Goal: Find specific page/section: Find specific page/section

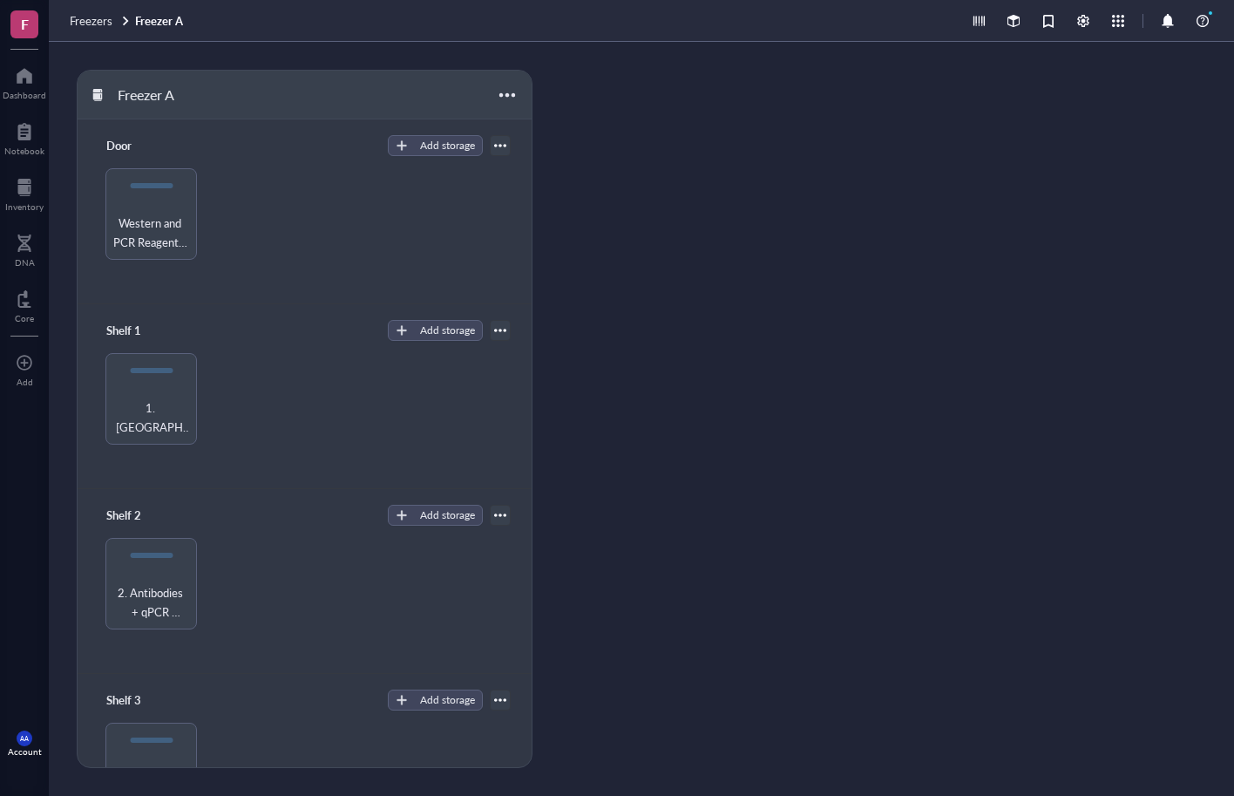
scroll to position [262, 0]
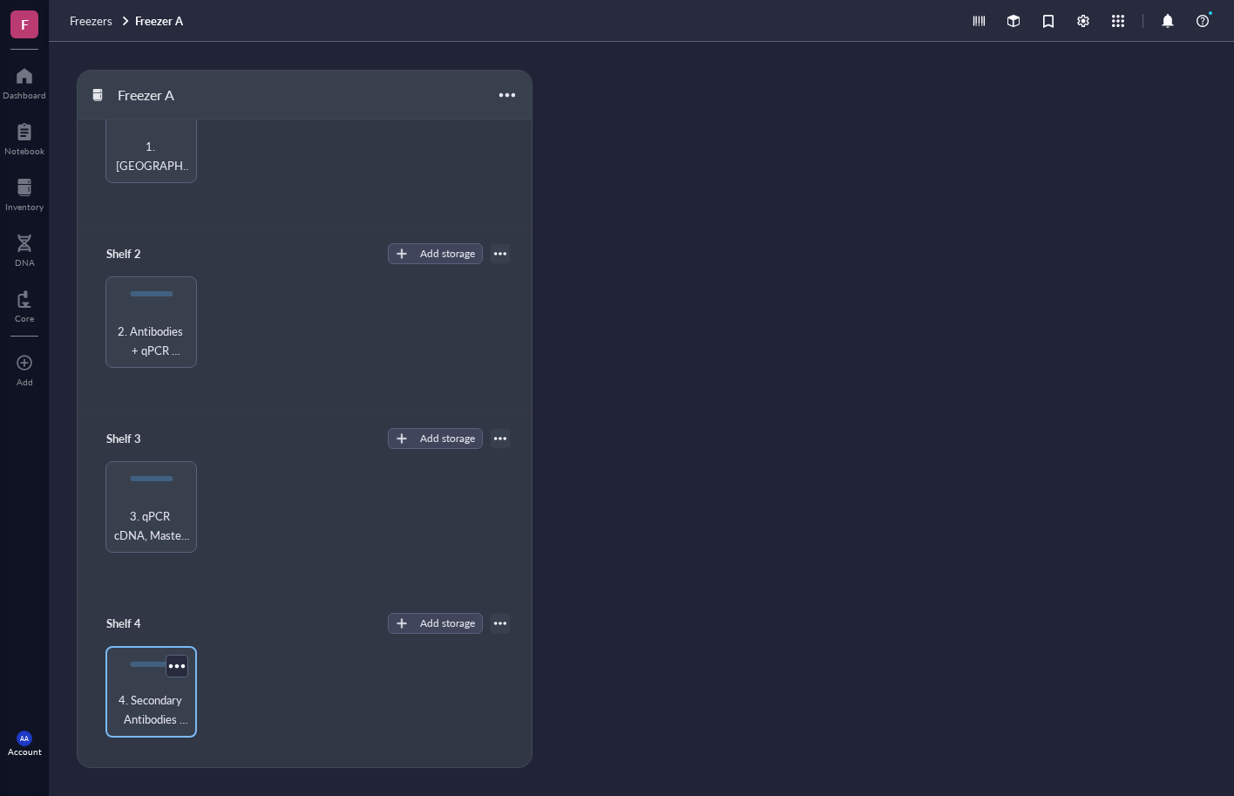
click at [157, 703] on span "4. Secondary Antibodies and Inhibitors" at bounding box center [151, 709] width 74 height 38
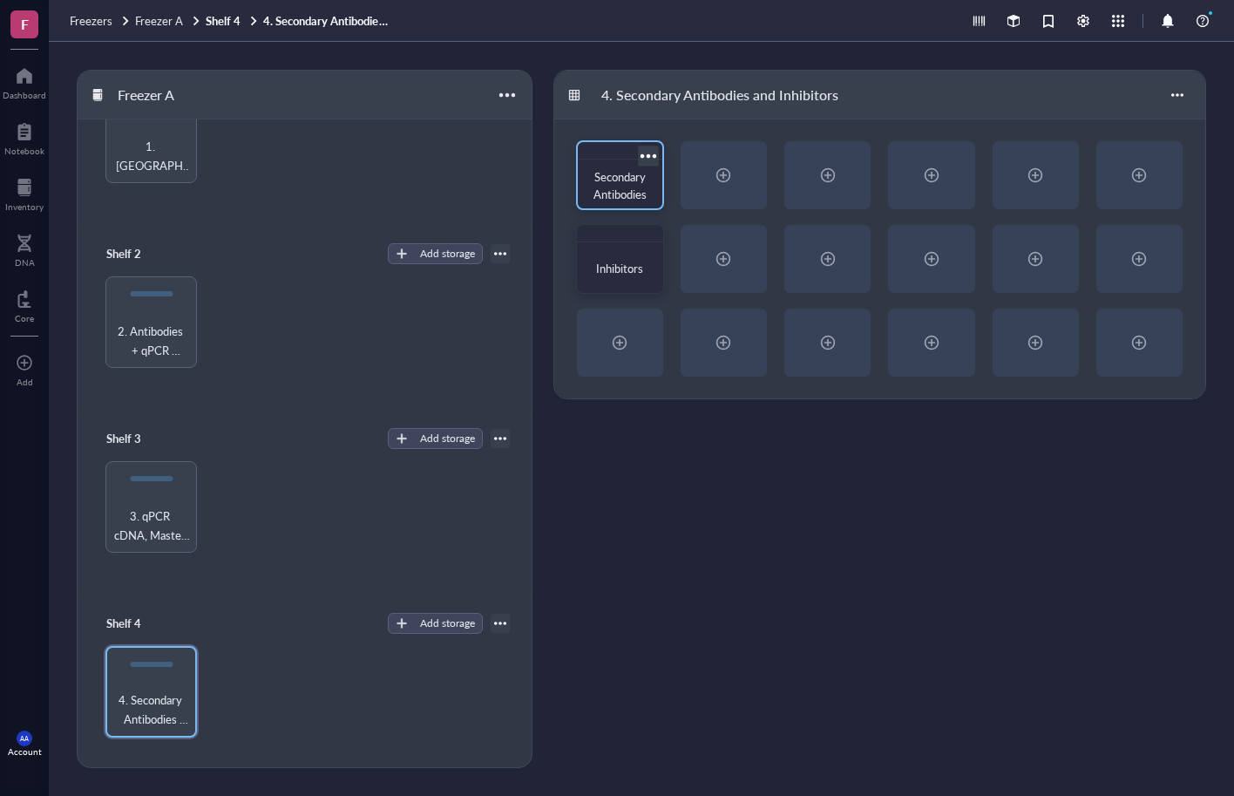
click at [619, 176] on span "Secondary Antibodies" at bounding box center [621, 185] width 55 height 34
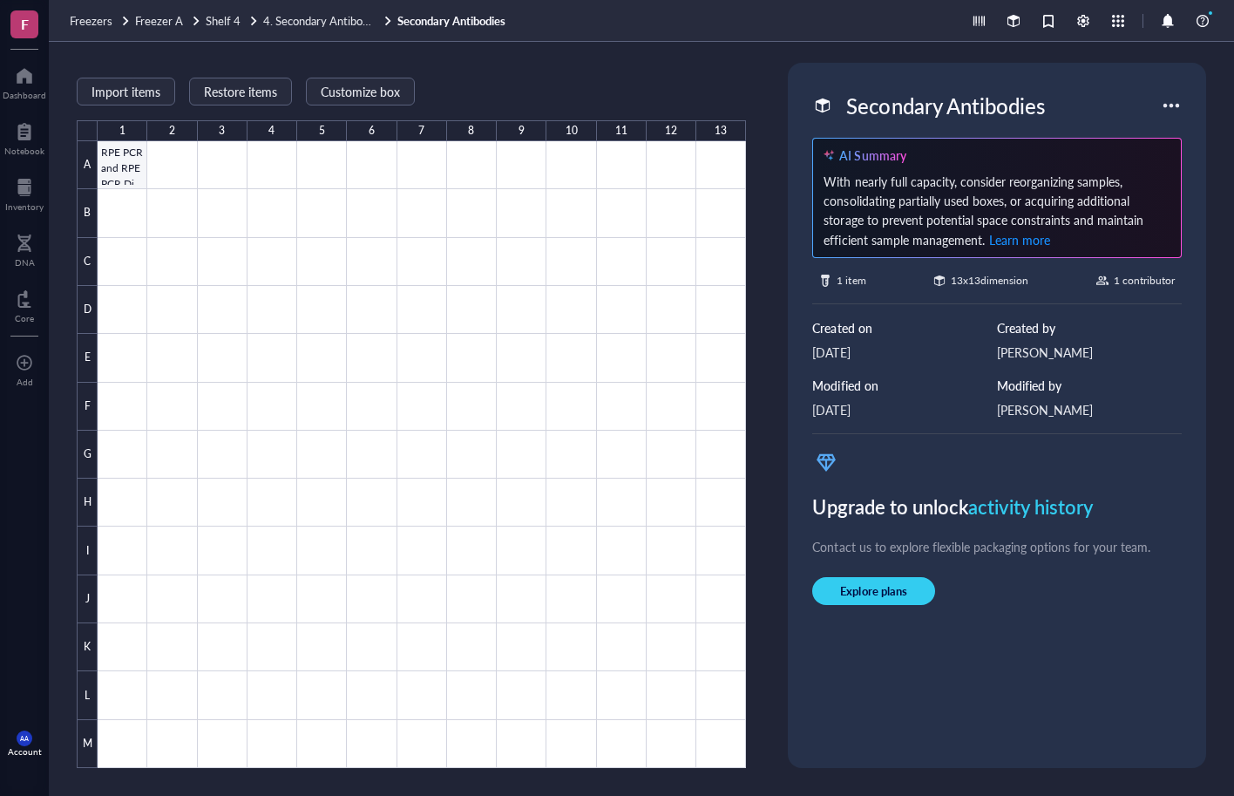
click at [127, 173] on div at bounding box center [422, 454] width 649 height 627
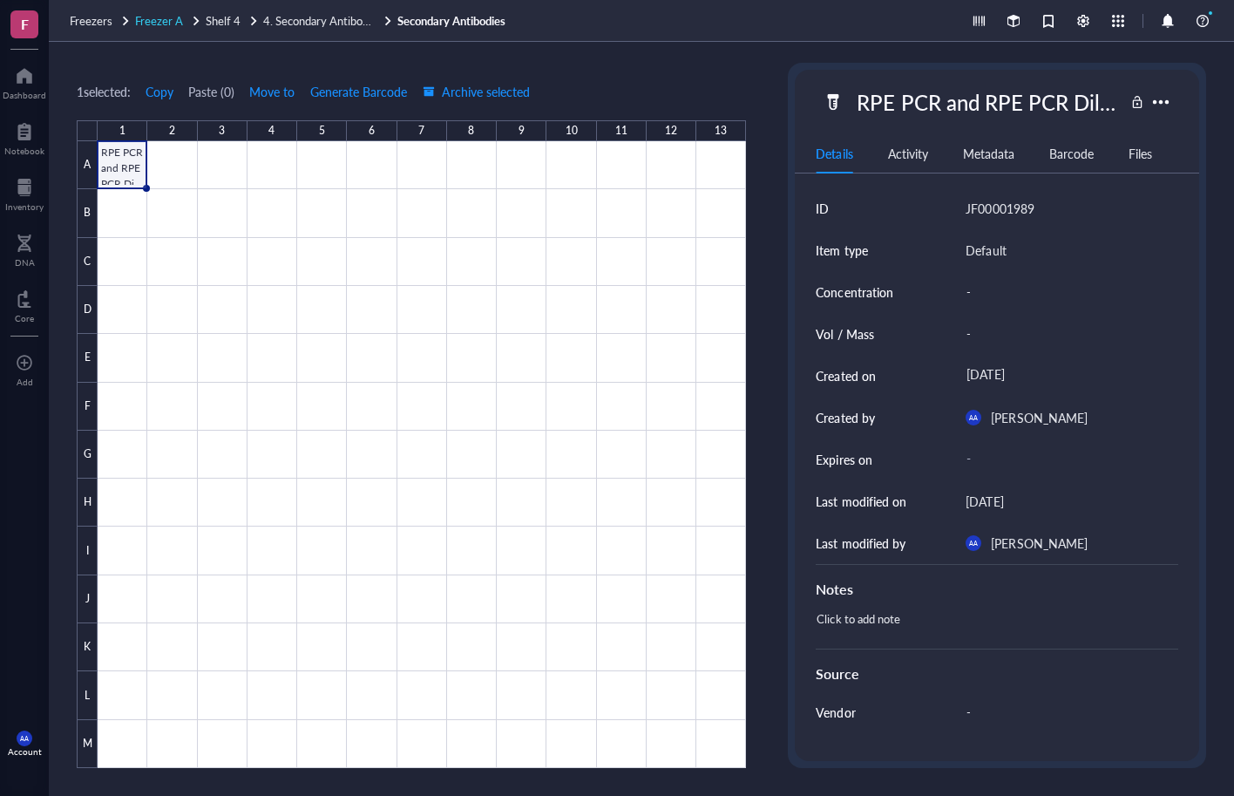
click at [156, 17] on span "Freezer A" at bounding box center [159, 20] width 48 height 17
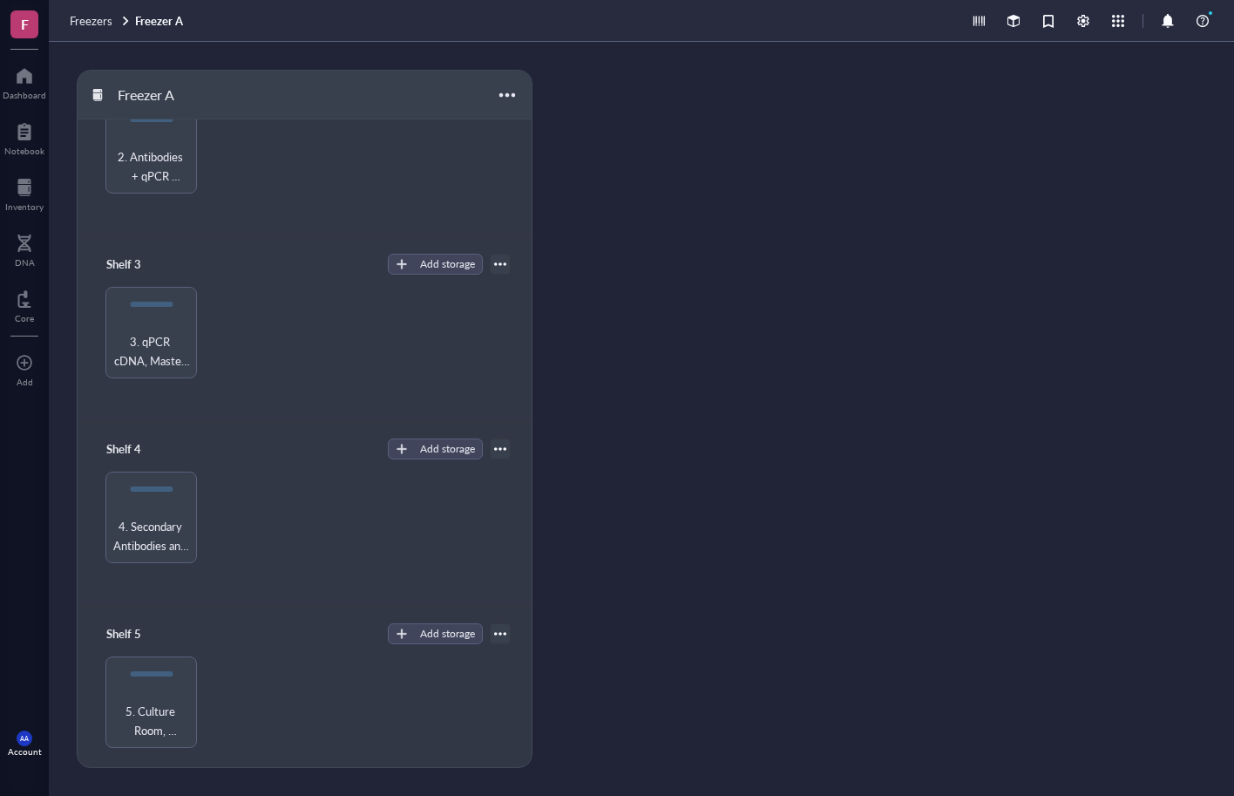
scroll to position [447, 0]
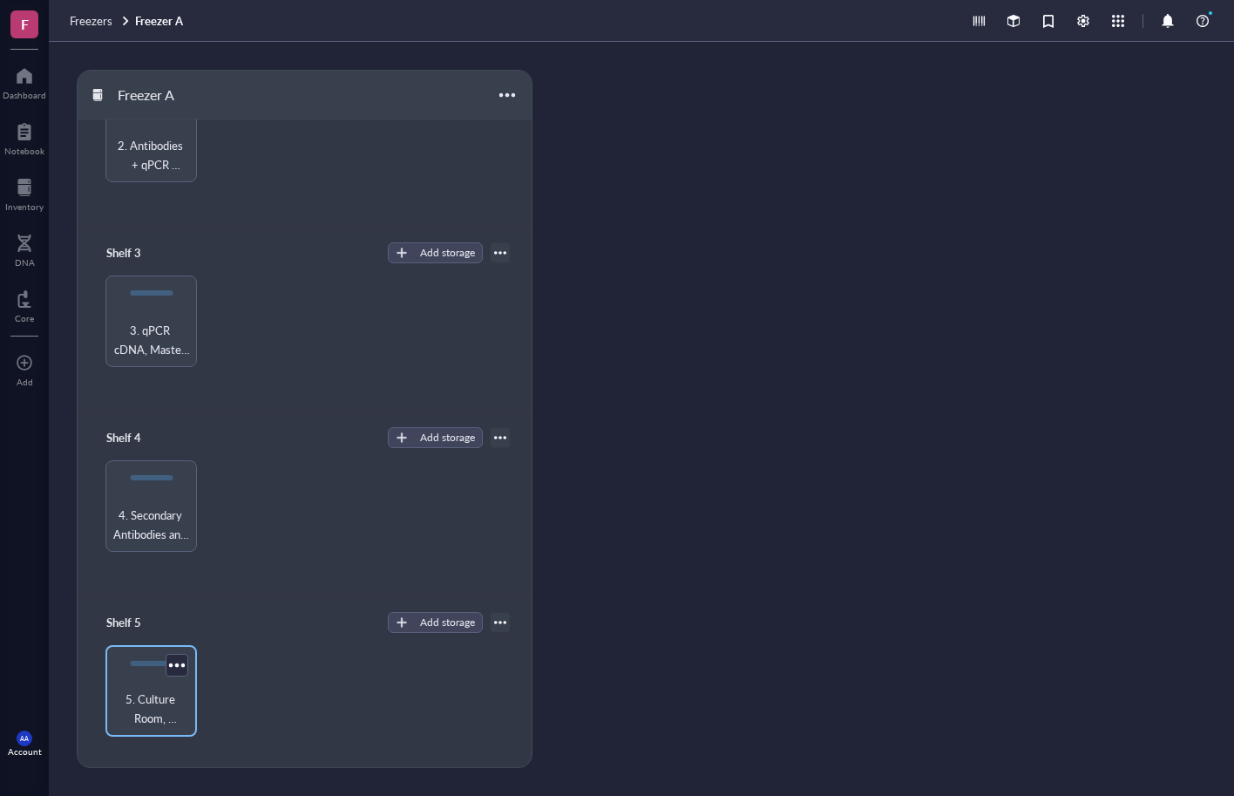
drag, startPoint x: 149, startPoint y: 699, endPoint x: 160, endPoint y: 697, distance: 10.6
click at [150, 699] on span "5. Culture Room, Enzymes, Plasmids, Bodipy and DAB" at bounding box center [151, 709] width 74 height 38
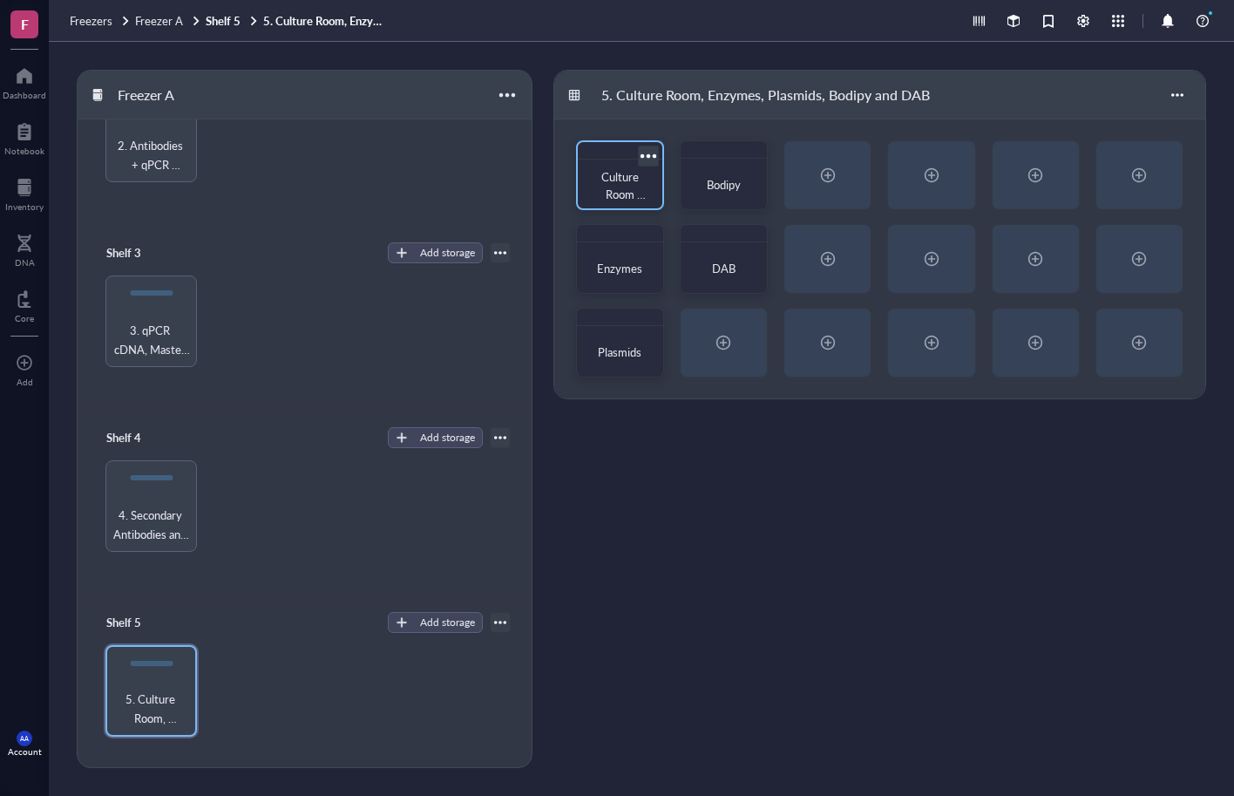
click at [633, 187] on span "Culture Room Reagents" at bounding box center [621, 193] width 49 height 51
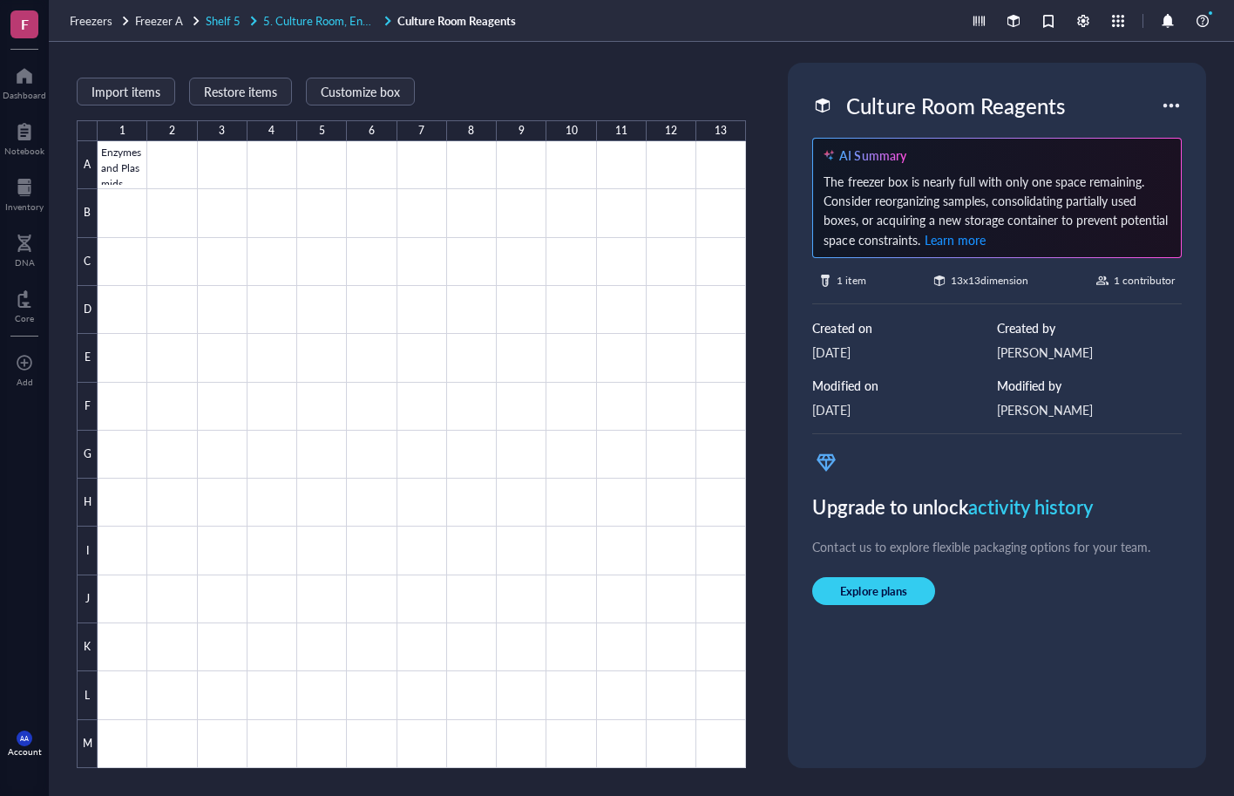
click at [222, 20] on span "Shelf 5" at bounding box center [223, 20] width 35 height 17
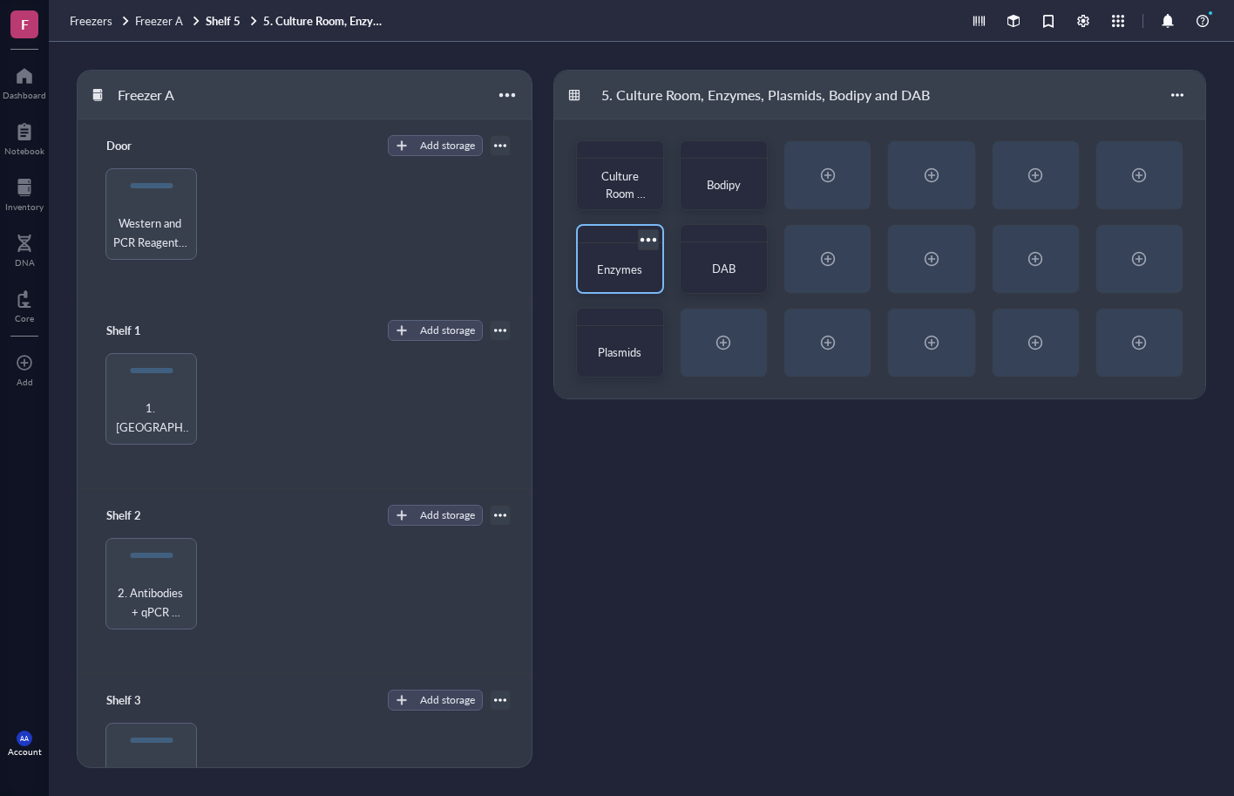
click at [621, 277] on div "Enzymes" at bounding box center [620, 269] width 57 height 17
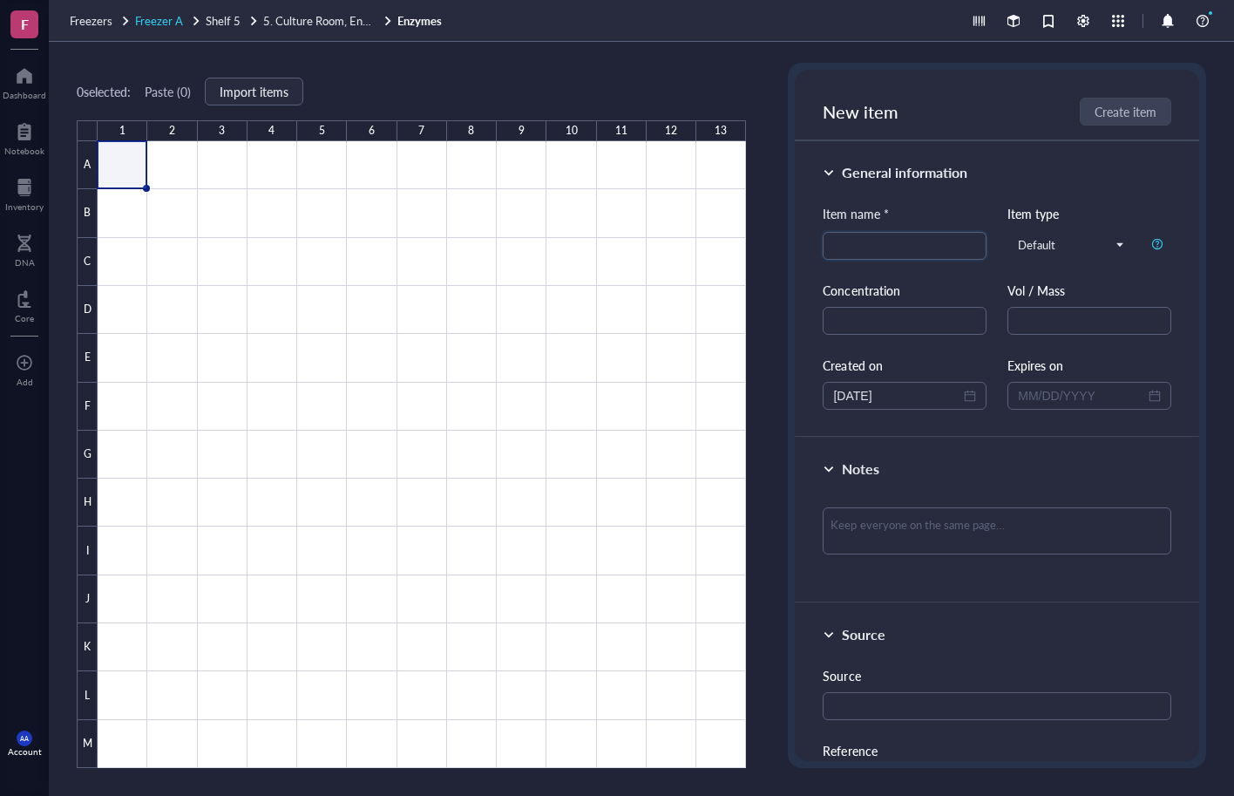
click at [160, 21] on span "Freezer A" at bounding box center [159, 20] width 48 height 17
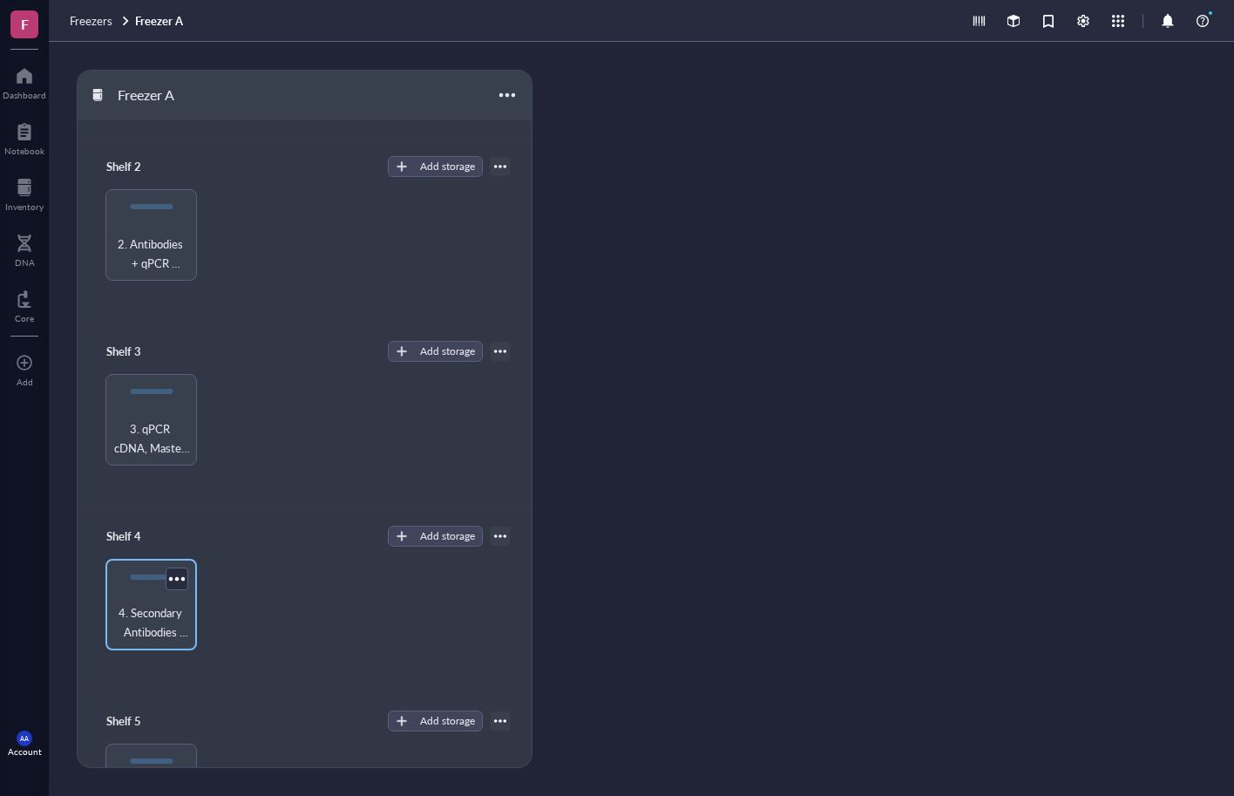
scroll to position [436, 0]
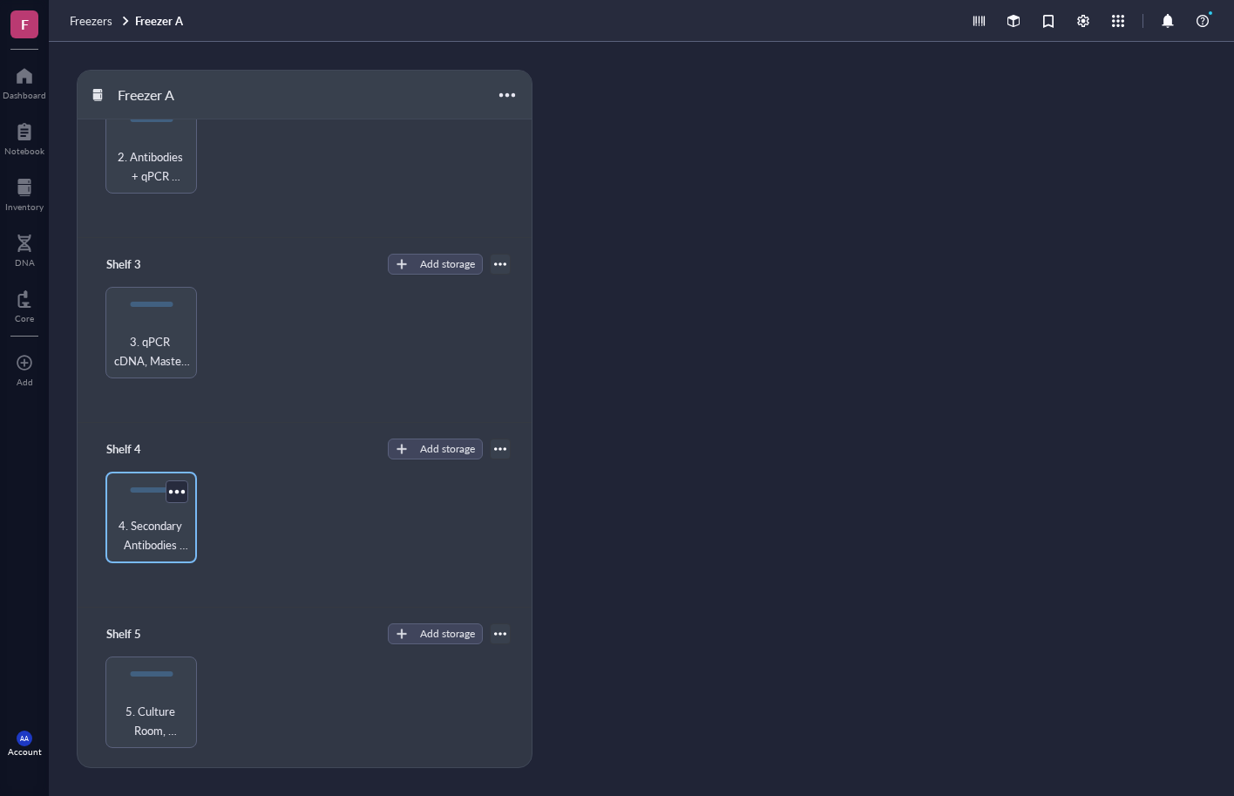
click at [151, 520] on span "4. Secondary Antibodies and Inhibitors" at bounding box center [151, 535] width 74 height 38
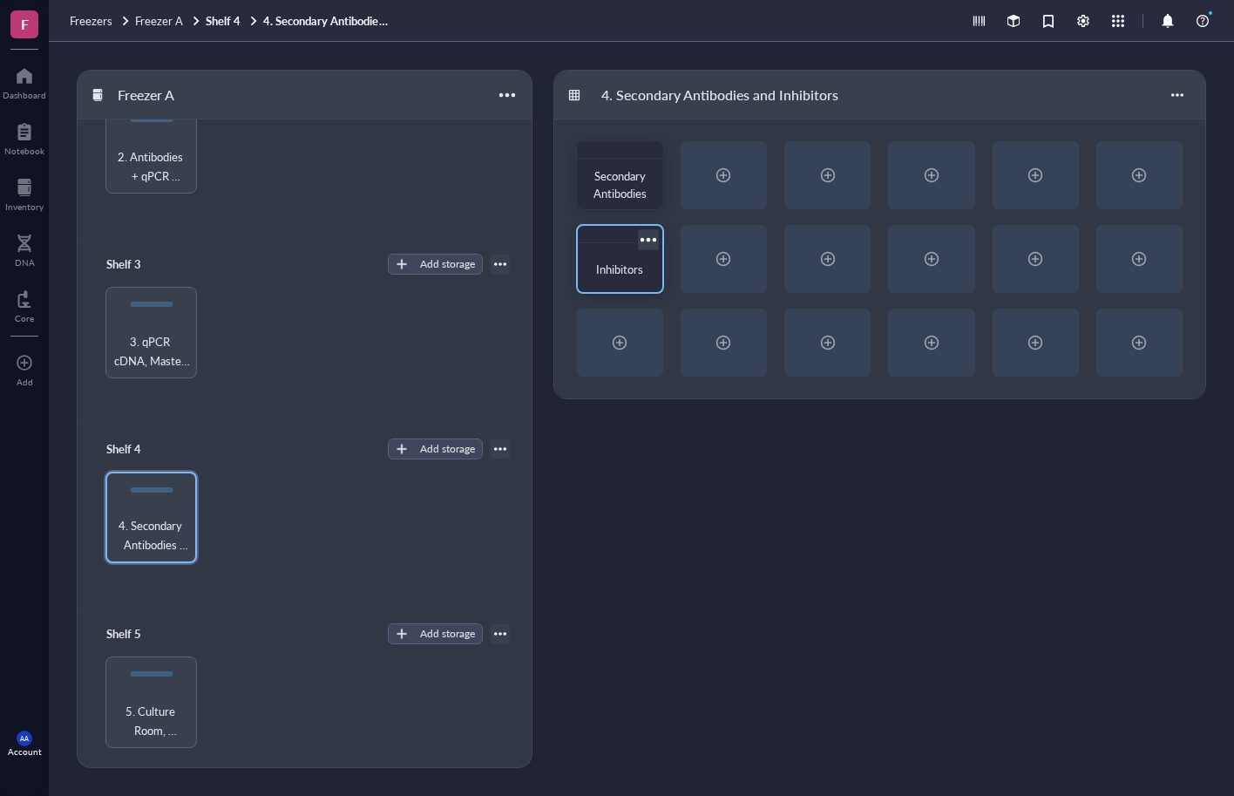
click at [618, 268] on span "Inhibitors" at bounding box center [619, 269] width 47 height 17
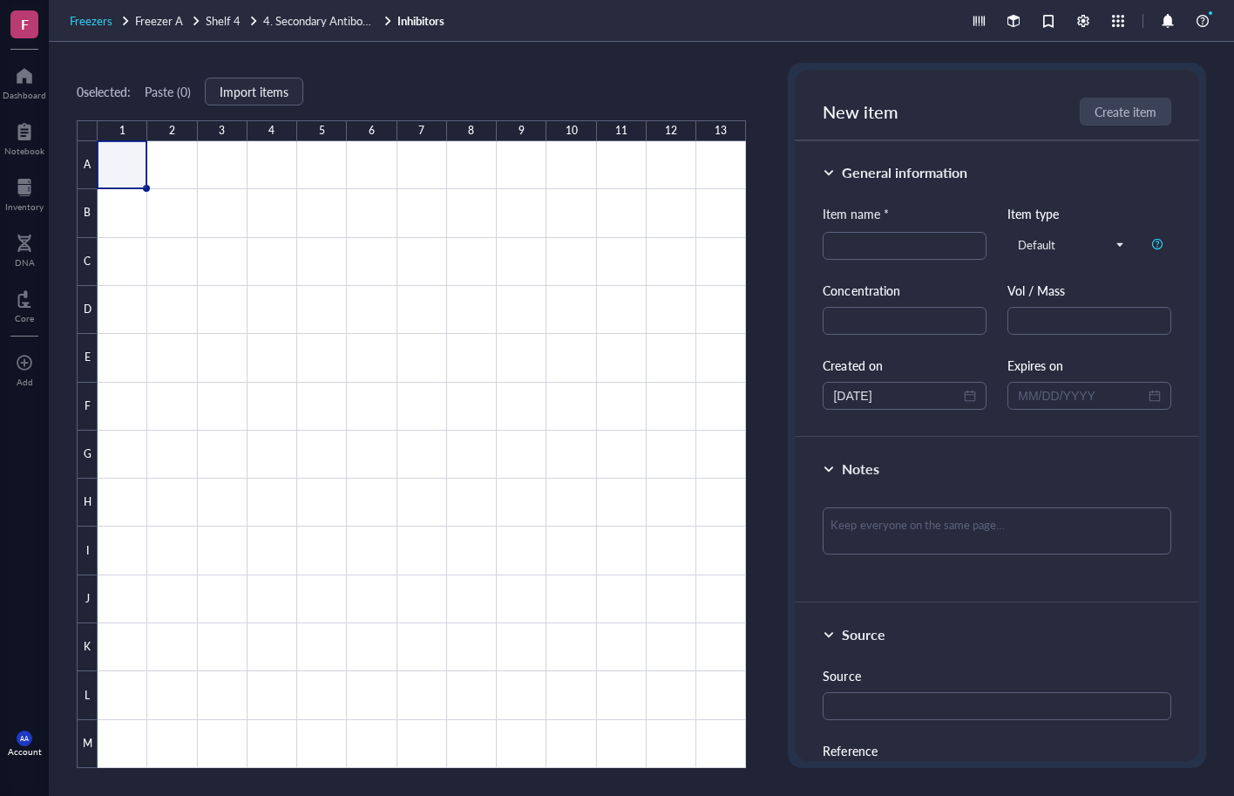
click at [93, 22] on span "Freezers" at bounding box center [91, 20] width 43 height 17
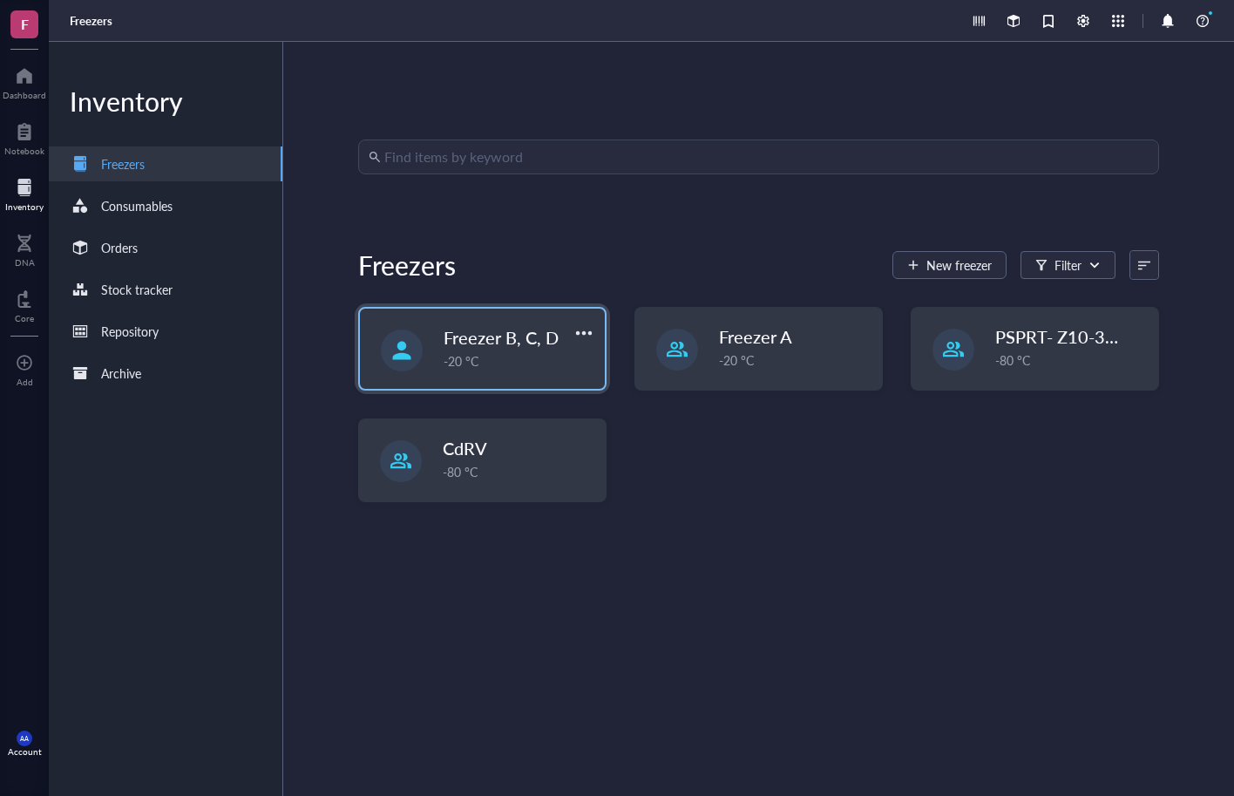
click at [511, 349] on span "Freezer B, C, D" at bounding box center [501, 337] width 115 height 24
